Goal: Check status: Check status

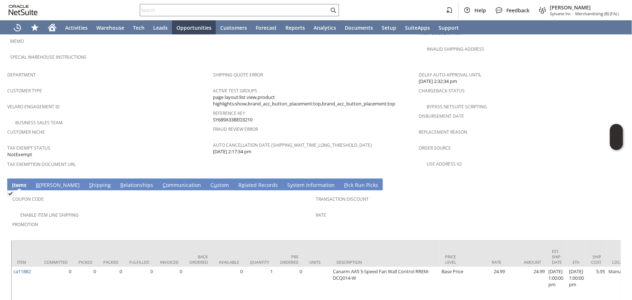
click at [87, 181] on link "S hipping" at bounding box center [99, 185] width 25 height 8
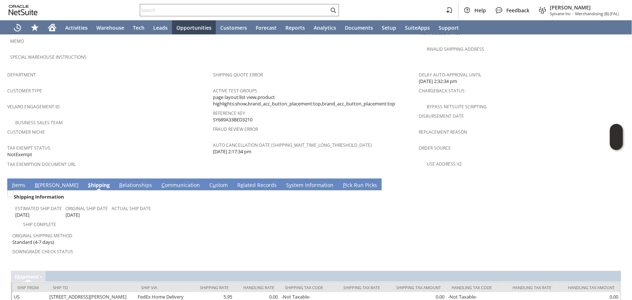
click at [14, 181] on link "I tems" at bounding box center [18, 185] width 17 height 8
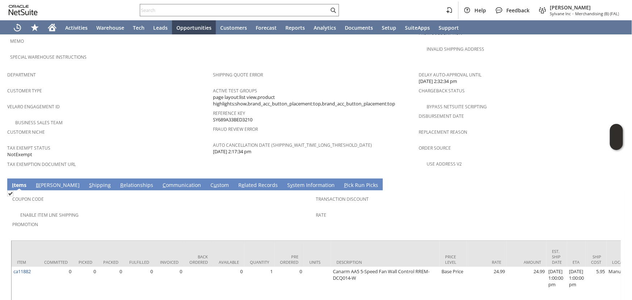
click at [87, 181] on link "S hipping" at bounding box center [99, 185] width 25 height 8
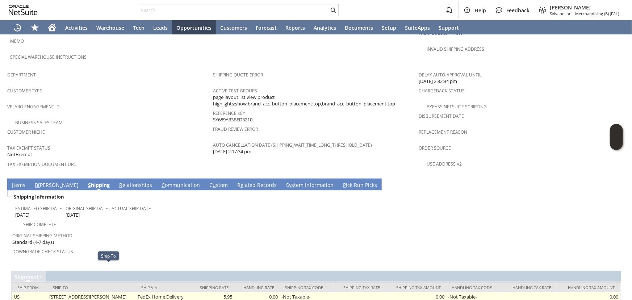
drag, startPoint x: 129, startPoint y: 268, endPoint x: 44, endPoint y: 266, distance: 84.7
click at [47, 292] on td "1608 W MANN AVE ARTESIA NM 88210-2283 United States" at bounding box center [91, 296] width 89 height 9
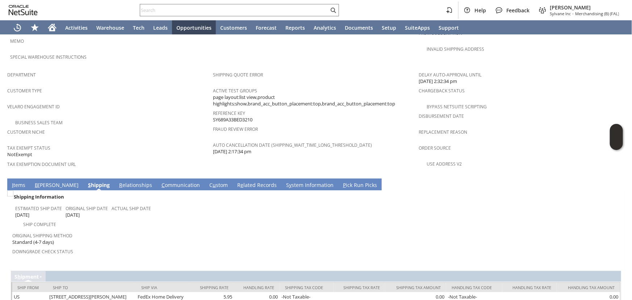
copy td "1608 W MANN AVE ARTESIA NM 88210"
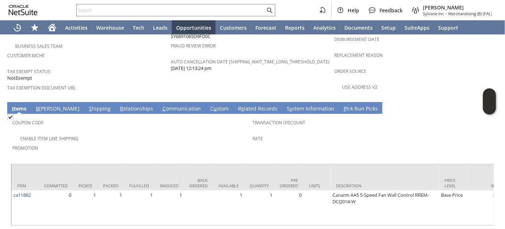
click at [87, 105] on link "S hipping" at bounding box center [99, 109] width 25 height 8
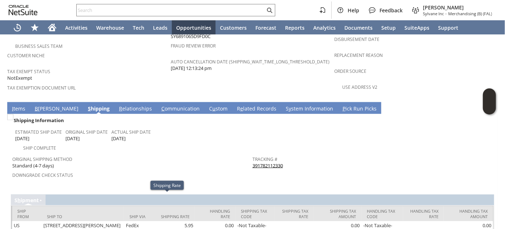
click at [13, 105] on link "I tems" at bounding box center [18, 109] width 17 height 8
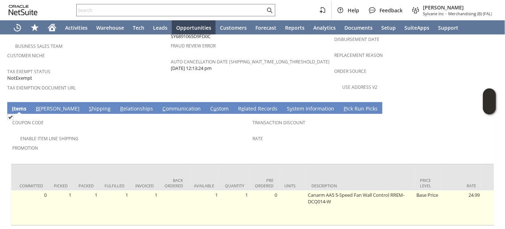
scroll to position [0, 22]
